Goal: Task Accomplishment & Management: Manage account settings

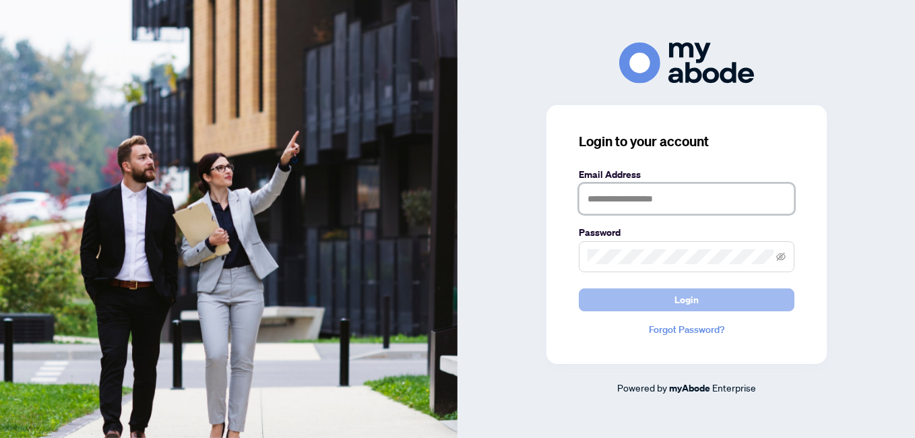
type input "**********"
click at [655, 307] on button "Login" at bounding box center [687, 299] width 216 height 23
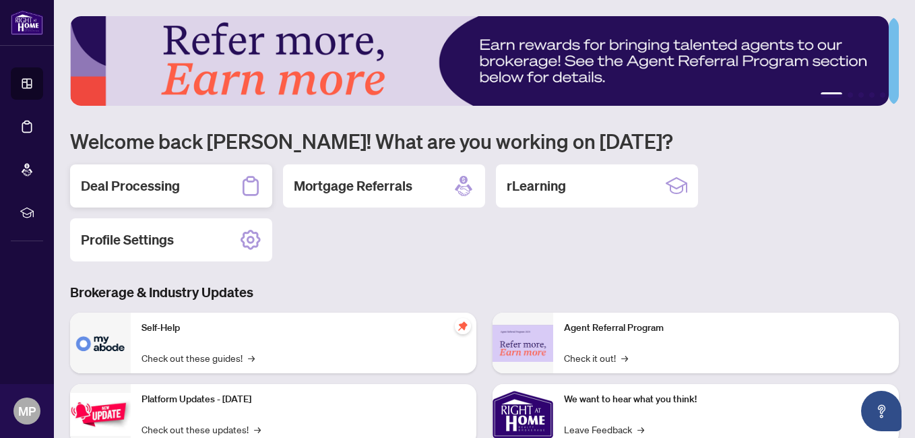
click at [140, 186] on h2 "Deal Processing" at bounding box center [130, 186] width 99 height 19
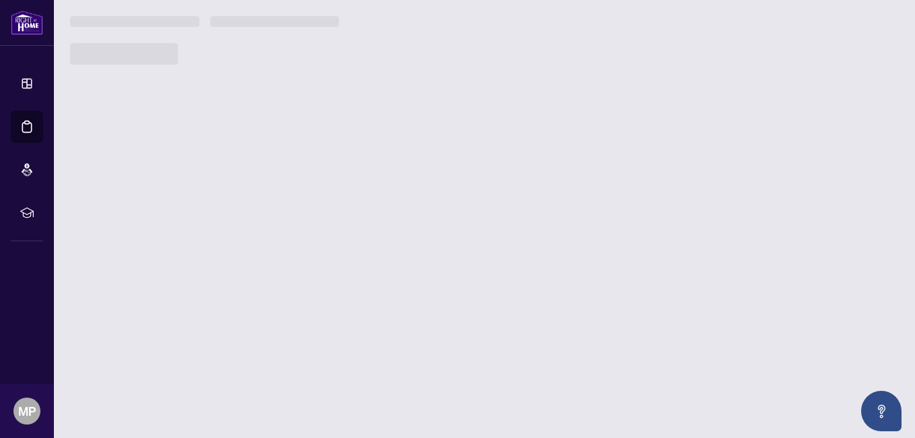
click at [140, 186] on main "1 2 3 4 5 Welcome back [PERSON_NAME]! What are you working on [DATE]? Deal Proc…" at bounding box center [484, 219] width 861 height 438
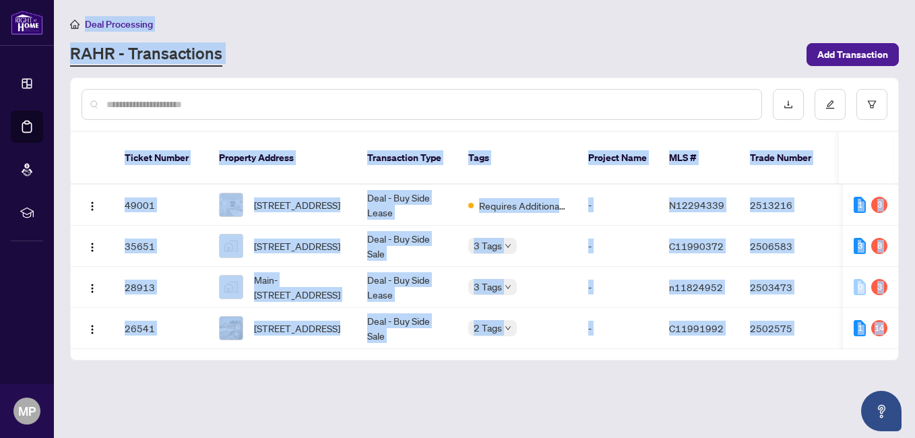
click at [319, 365] on main "Deal Processing [PERSON_NAME] - Transactions Add Transaction Ticket Number Prop…" at bounding box center [484, 219] width 861 height 438
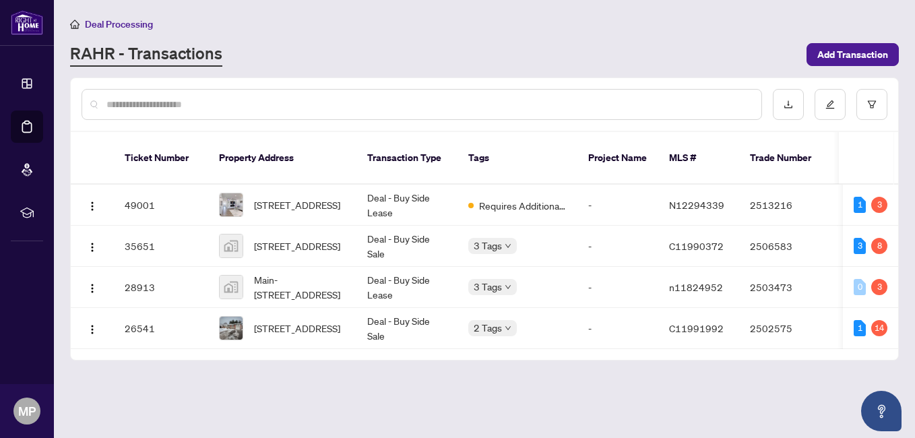
click at [319, 365] on main "Deal Processing [PERSON_NAME] - Transactions Add Transaction Ticket Number Prop…" at bounding box center [484, 219] width 861 height 438
click at [495, 198] on span "Requires Additional Docs" at bounding box center [523, 205] width 88 height 15
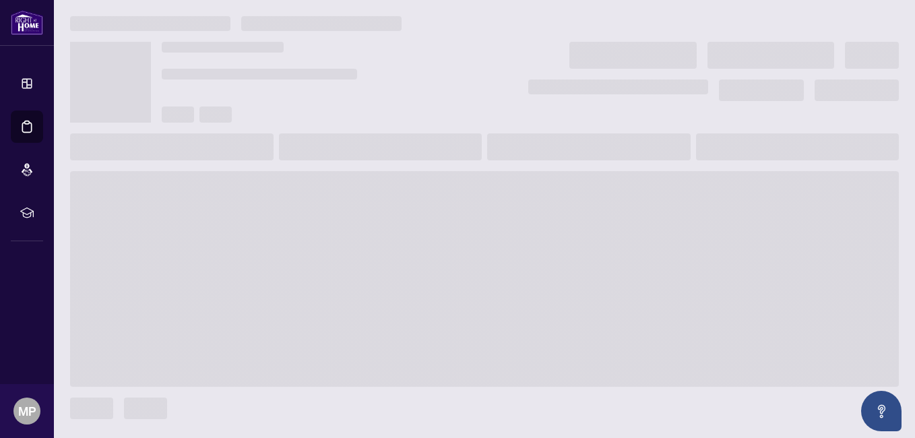
click at [495, 190] on span at bounding box center [484, 279] width 829 height 216
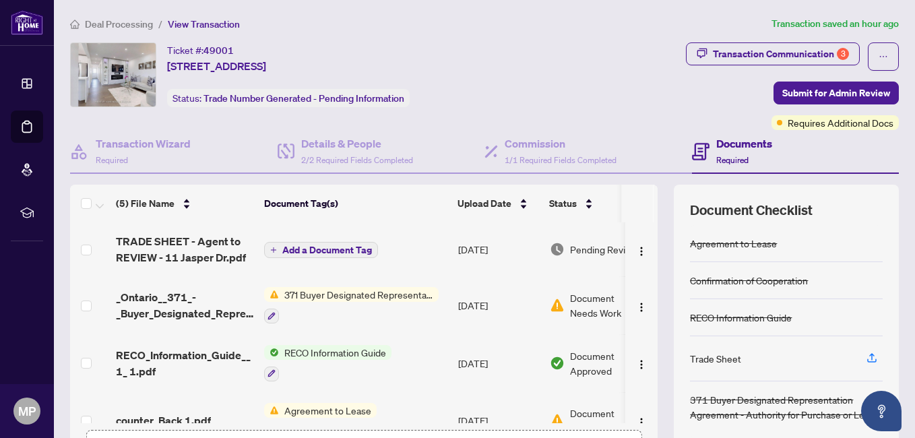
click at [400, 295] on span "371 Buyer Designated Representation Agreement - Authority for Purchase or Lease" at bounding box center [359, 294] width 160 height 15
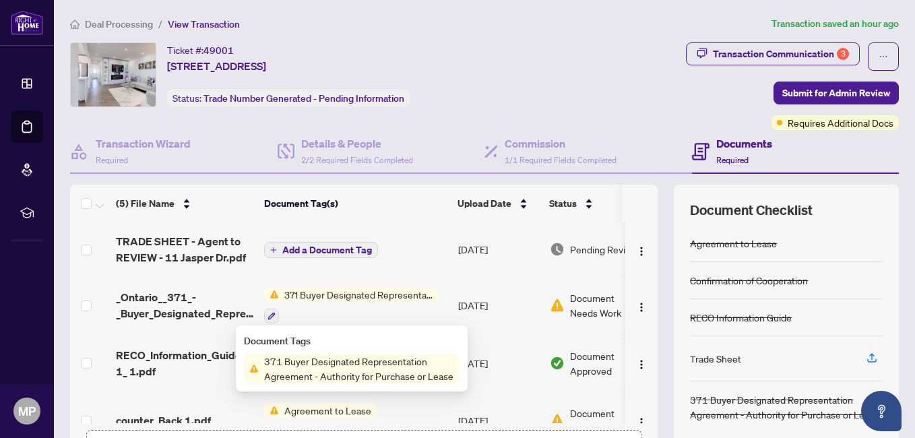
click at [400, 295] on span "371 Buyer Designated Representation Agreement - Authority for Purchase or Lease" at bounding box center [359, 294] width 160 height 15
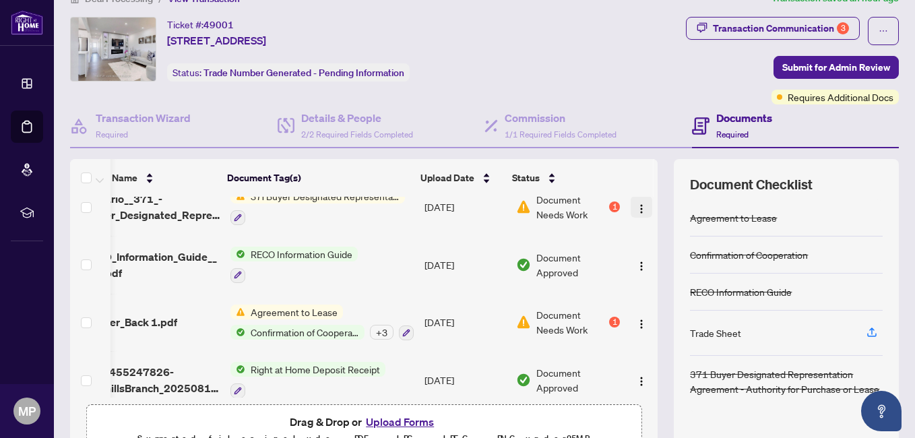
scroll to position [88, 47]
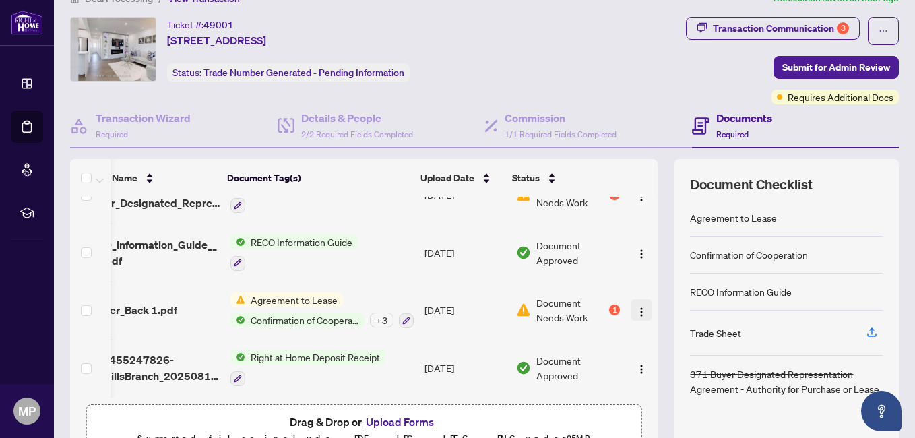
click at [636, 307] on img "button" at bounding box center [641, 312] width 11 height 11
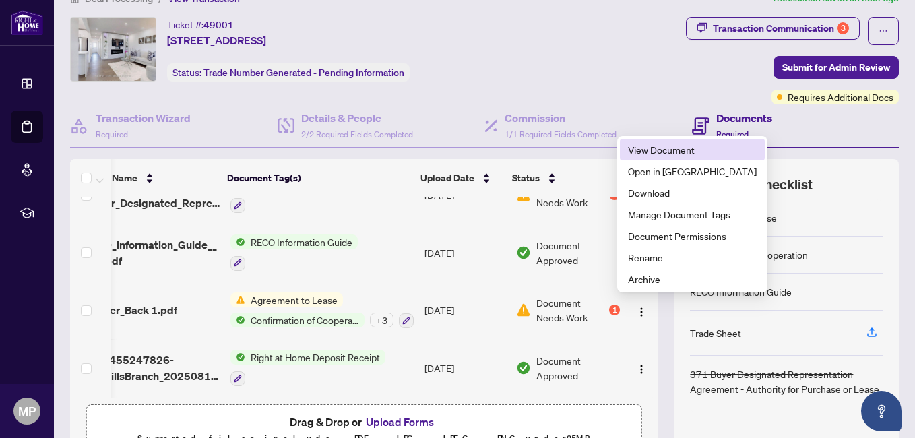
click at [646, 144] on span "View Document" at bounding box center [692, 149] width 129 height 15
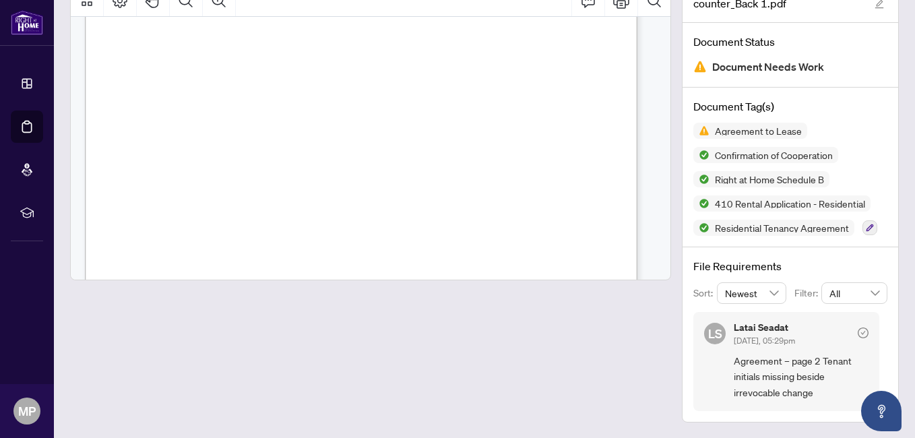
scroll to position [11949, 0]
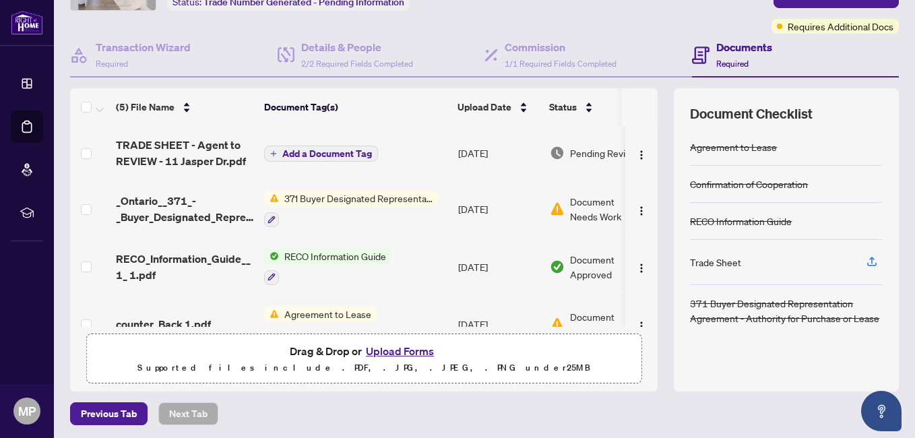
click at [410, 198] on span "371 Buyer Designated Representation Agreement - Authority for Purchase or Lease" at bounding box center [359, 198] width 160 height 15
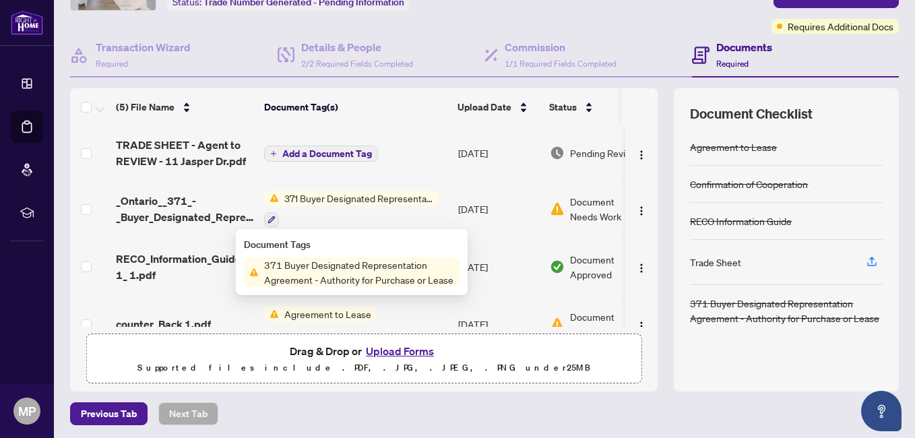
click at [410, 198] on span "371 Buyer Designated Representation Agreement - Authority for Purchase or Lease" at bounding box center [359, 198] width 160 height 15
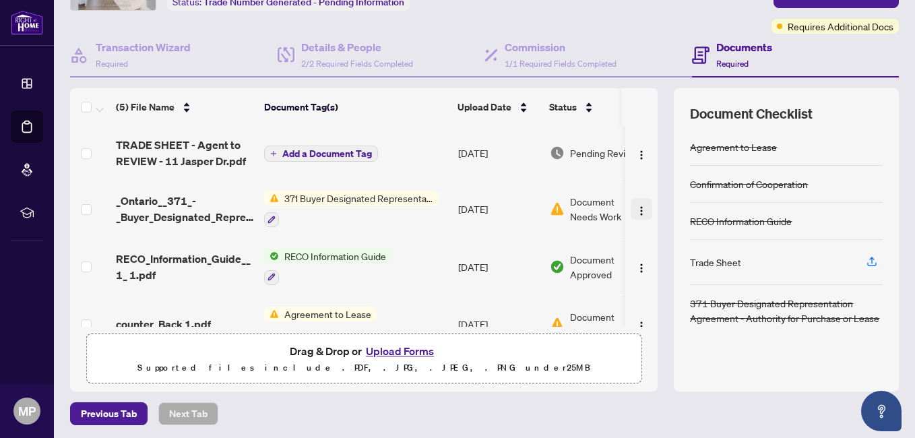
click at [636, 212] on img "button" at bounding box center [641, 211] width 11 height 11
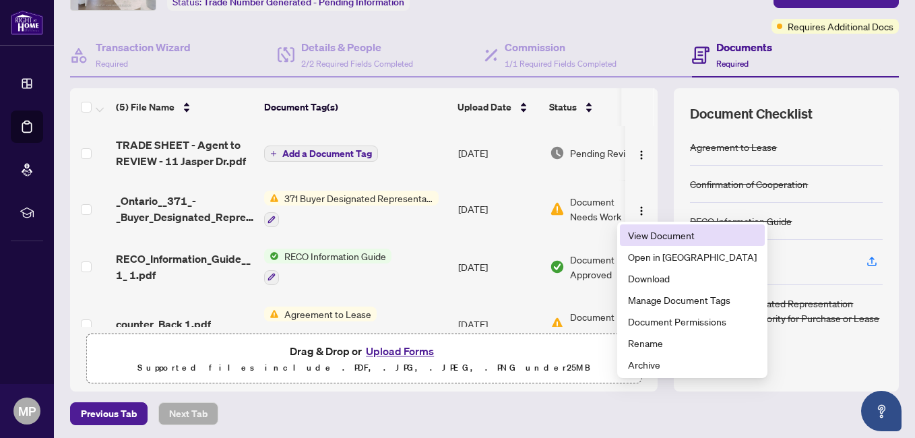
click at [645, 237] on span "View Document" at bounding box center [692, 235] width 129 height 15
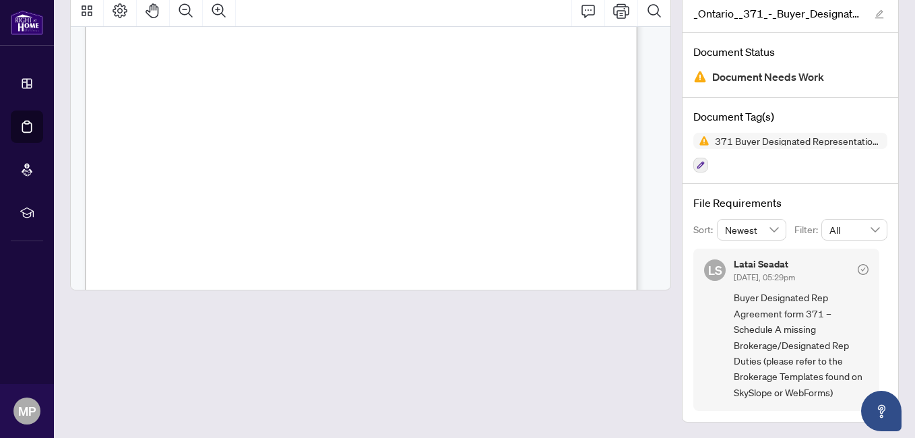
scroll to position [2561, 0]
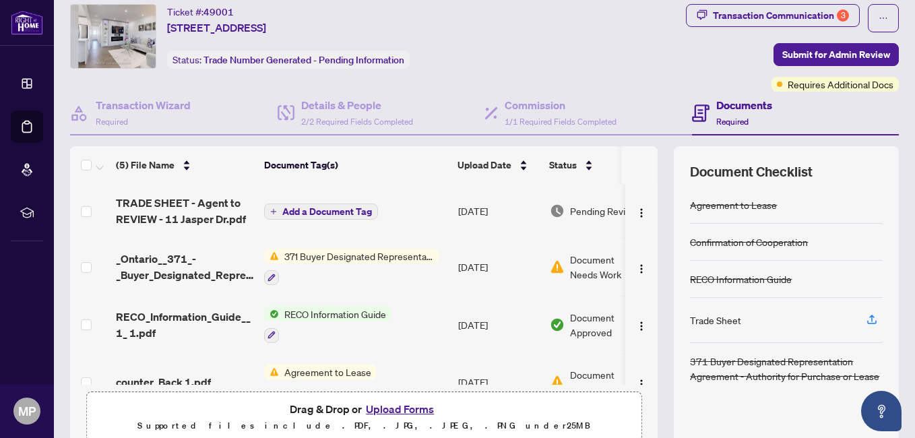
scroll to position [7, 0]
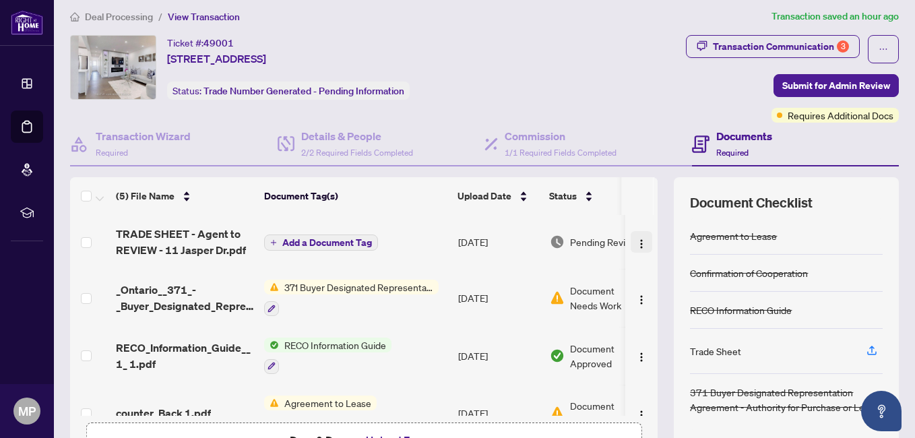
click at [636, 241] on img "button" at bounding box center [641, 244] width 11 height 11
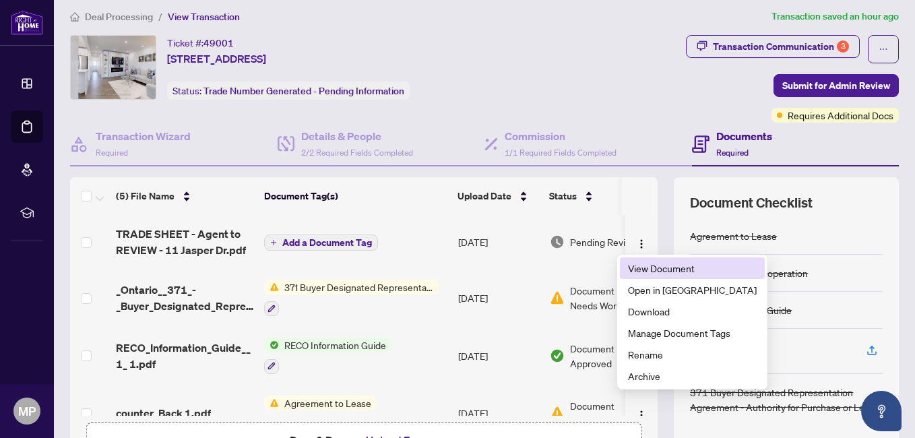
click at [637, 267] on span "View Document" at bounding box center [692, 268] width 129 height 15
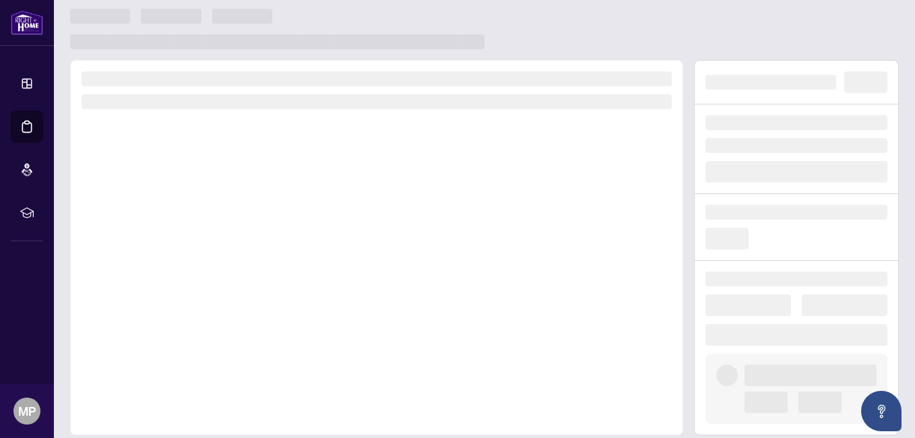
click at [637, 267] on div at bounding box center [376, 247] width 613 height 375
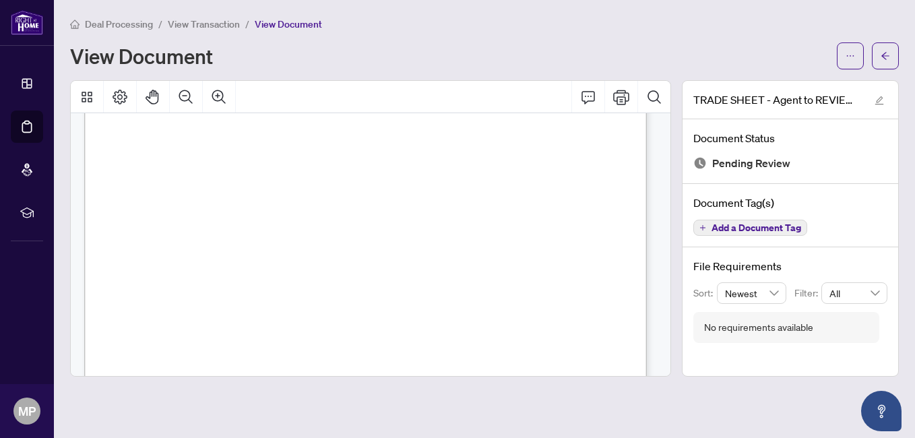
scroll to position [213, 0]
